Goal: Information Seeking & Learning: Learn about a topic

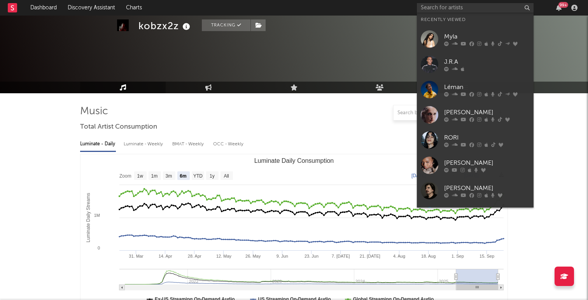
select select "6m"
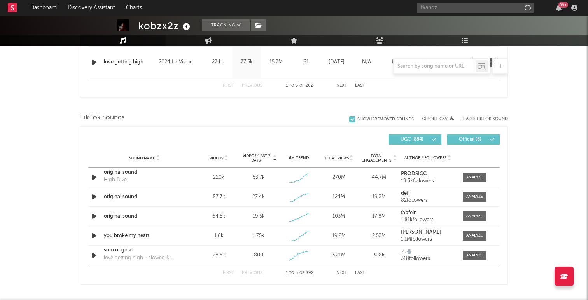
type input "tkandz"
click at [454, 6] on input "tkandz" at bounding box center [475, 8] width 117 height 10
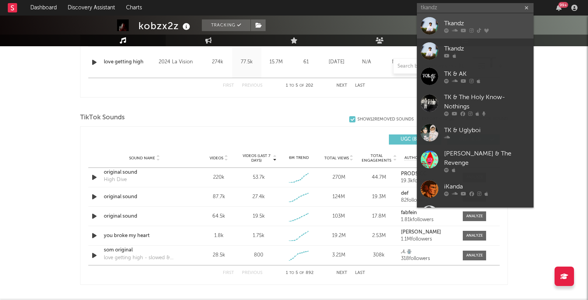
click at [450, 25] on div "Tkandz" at bounding box center [487, 23] width 86 height 9
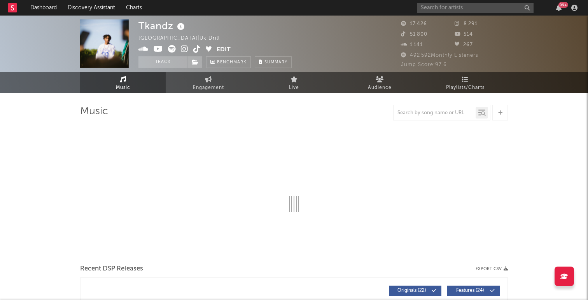
select select "6m"
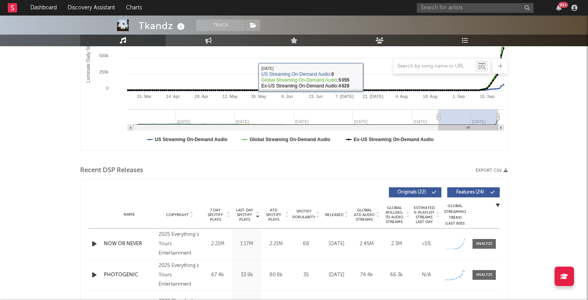
scroll to position [201, 0]
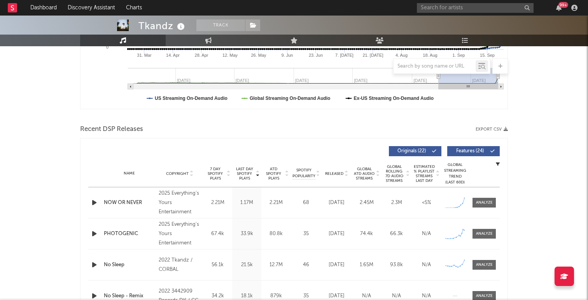
click at [247, 202] on div "1.17M" at bounding box center [246, 203] width 25 height 8
